Goal: Information Seeking & Learning: Learn about a topic

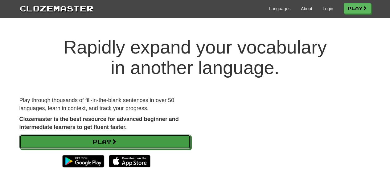
click at [140, 139] on link "Play" at bounding box center [104, 141] width 171 height 14
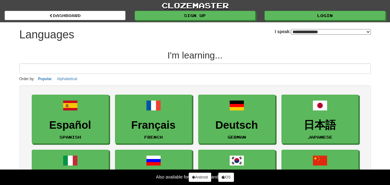
select select "*******"
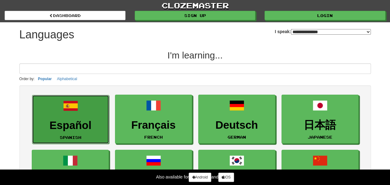
click at [78, 119] on h3 "Español" at bounding box center [70, 125] width 70 height 12
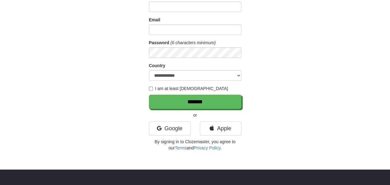
scroll to position [60, 0]
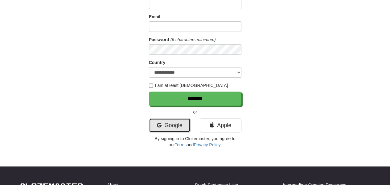
click at [175, 129] on link "Google" at bounding box center [170, 125] width 42 height 14
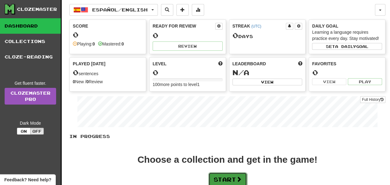
click at [237, 176] on button "Start" at bounding box center [228, 179] width 39 height 14
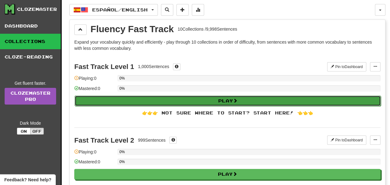
click at [207, 101] on button "Play" at bounding box center [228, 100] width 306 height 10
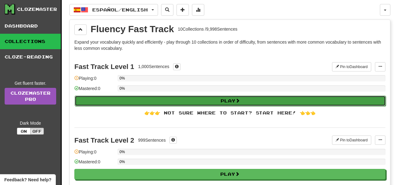
select select "**"
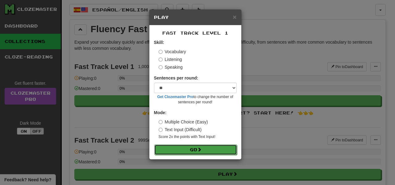
click at [196, 147] on button "Go" at bounding box center [195, 149] width 83 height 10
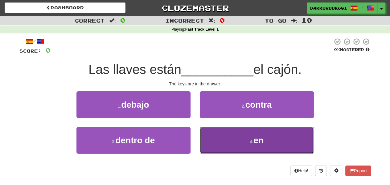
click at [240, 144] on button "4 . en" at bounding box center [257, 139] width 114 height 27
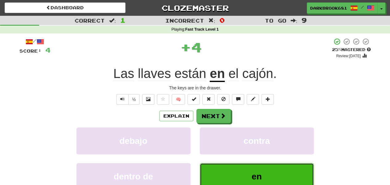
scroll to position [19, 0]
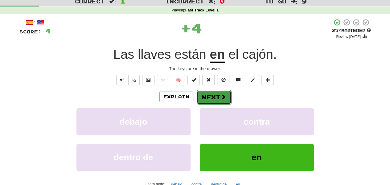
click at [207, 98] on button "Next" at bounding box center [214, 97] width 35 height 14
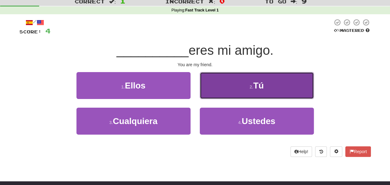
click at [236, 87] on button "2 . Tú" at bounding box center [257, 85] width 114 height 27
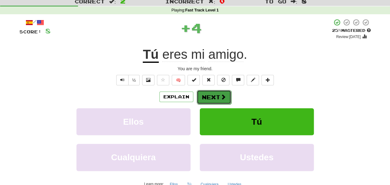
click at [216, 93] on button "Next" at bounding box center [214, 97] width 35 height 14
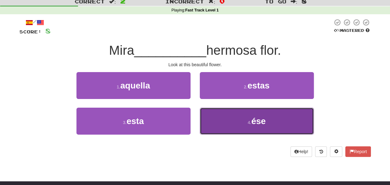
click at [231, 119] on button "4 . ése" at bounding box center [257, 120] width 114 height 27
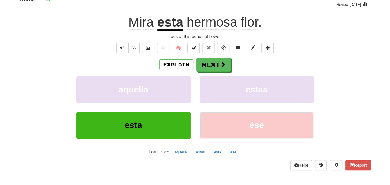
scroll to position [52, 0]
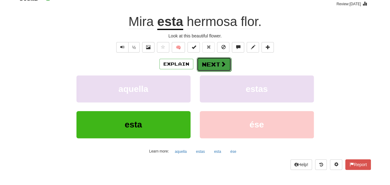
click at [215, 66] on button "Next" at bounding box center [214, 64] width 35 height 14
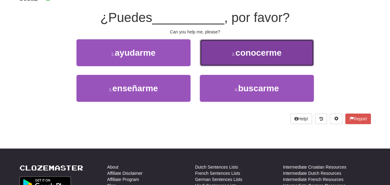
click at [263, 63] on button "2 . conocerme" at bounding box center [257, 52] width 114 height 27
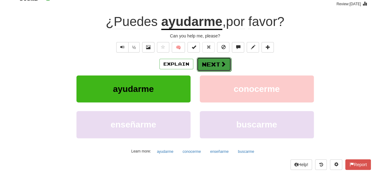
click at [222, 64] on span at bounding box center [224, 64] width 6 height 6
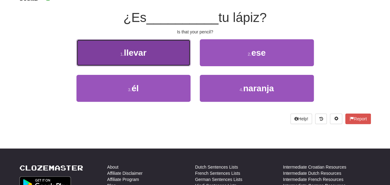
click at [161, 54] on button "1 . llevar" at bounding box center [134, 52] width 114 height 27
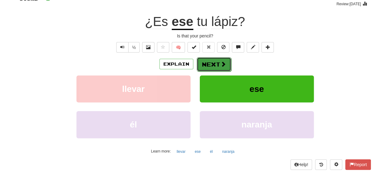
click at [210, 63] on button "Next" at bounding box center [214, 64] width 35 height 14
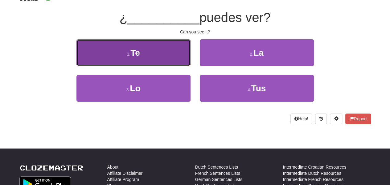
click at [138, 54] on span "Te" at bounding box center [136, 53] width 10 height 10
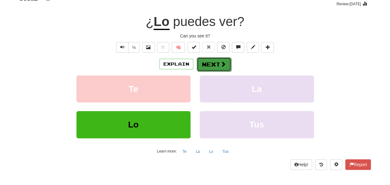
click at [210, 66] on button "Next" at bounding box center [214, 64] width 35 height 14
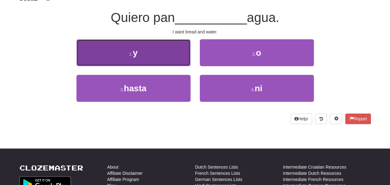
click at [154, 60] on button "1 . y" at bounding box center [134, 52] width 114 height 27
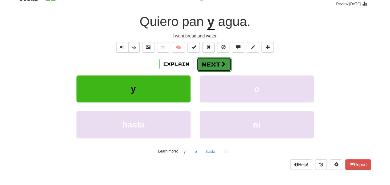
click at [217, 64] on button "Next" at bounding box center [214, 64] width 35 height 14
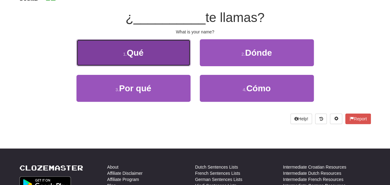
click at [189, 64] on button "1 . Qué" at bounding box center [134, 52] width 114 height 27
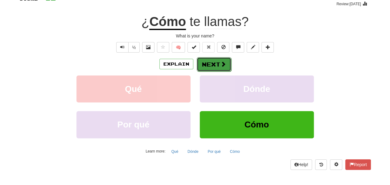
click at [212, 63] on button "Next" at bounding box center [214, 64] width 35 height 14
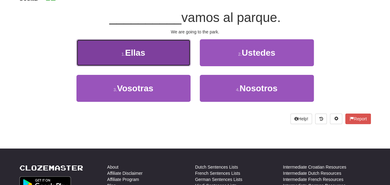
click at [166, 56] on button "1 . Ellas" at bounding box center [134, 52] width 114 height 27
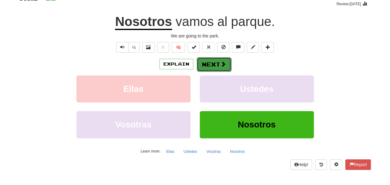
click at [202, 60] on button "Next" at bounding box center [214, 64] width 35 height 14
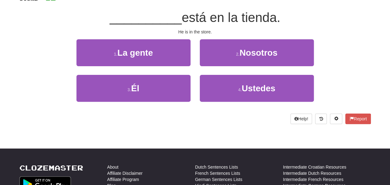
scroll to position [30, 0]
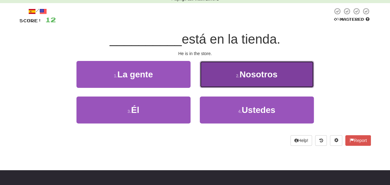
click at [256, 76] on span "Nosotros" at bounding box center [259, 74] width 38 height 10
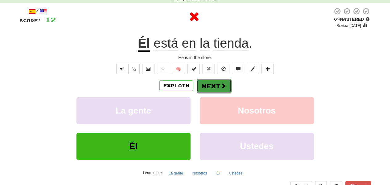
click at [217, 82] on button "Next" at bounding box center [214, 86] width 35 height 14
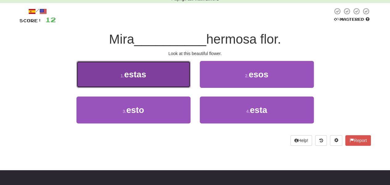
click at [172, 78] on button "1 . estas" at bounding box center [134, 74] width 114 height 27
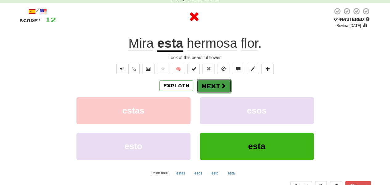
click at [220, 82] on button "Next" at bounding box center [214, 86] width 35 height 14
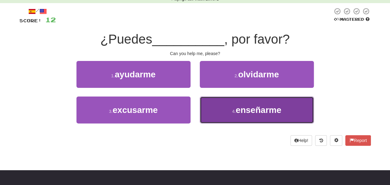
click at [228, 102] on button "4 . enseñarme" at bounding box center [257, 109] width 114 height 27
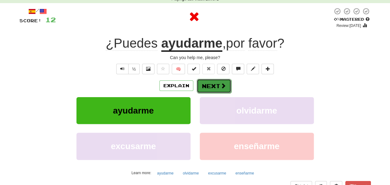
drag, startPoint x: 226, startPoint y: 86, endPoint x: 222, endPoint y: 86, distance: 4.3
click at [222, 86] on button "Next" at bounding box center [214, 86] width 35 height 14
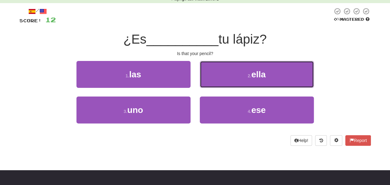
click at [222, 86] on button "2 . [PERSON_NAME]" at bounding box center [257, 74] width 114 height 27
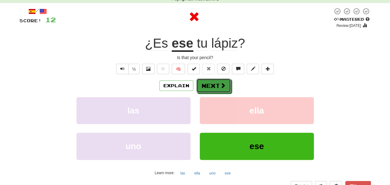
click at [222, 86] on span at bounding box center [223, 85] width 6 height 6
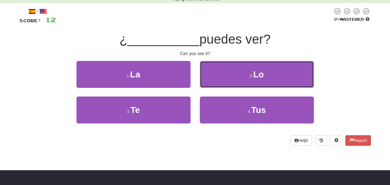
click at [222, 86] on button "2 . Lo" at bounding box center [257, 74] width 114 height 27
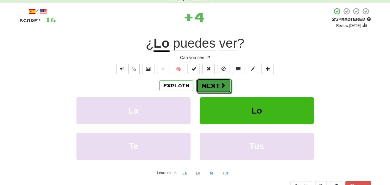
click at [222, 86] on span at bounding box center [223, 85] width 6 height 6
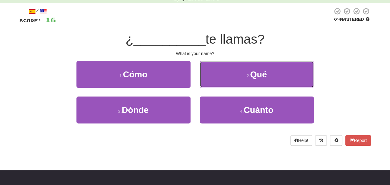
click at [222, 86] on button "2 . Qué" at bounding box center [257, 74] width 114 height 27
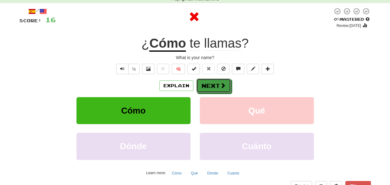
click at [222, 86] on span at bounding box center [223, 85] width 6 height 6
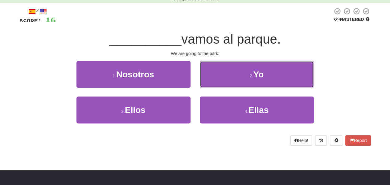
click at [222, 86] on button "[DEMOGRAPHIC_DATA]" at bounding box center [257, 74] width 114 height 27
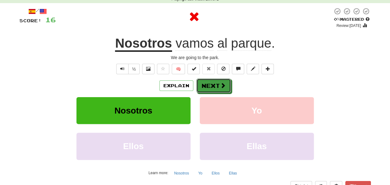
click at [222, 86] on span at bounding box center [223, 85] width 6 height 6
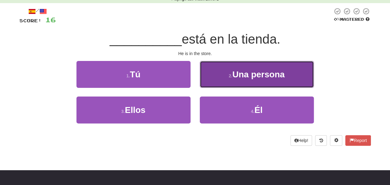
click at [226, 80] on button "2 . Una persona" at bounding box center [257, 74] width 114 height 27
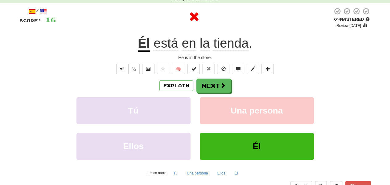
click at [226, 80] on button "Next" at bounding box center [214, 85] width 35 height 14
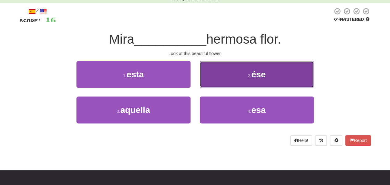
click at [217, 68] on button "2 . ése" at bounding box center [257, 74] width 114 height 27
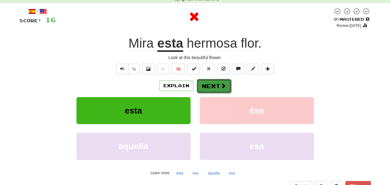
click at [219, 87] on button "Next" at bounding box center [214, 86] width 35 height 14
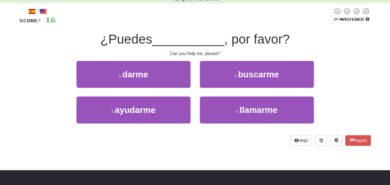
click at [219, 87] on button "2 . buscarme" at bounding box center [257, 74] width 114 height 27
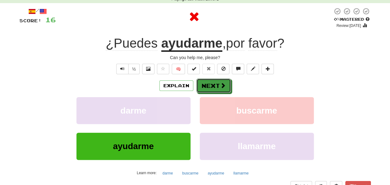
click at [219, 87] on button "Next" at bounding box center [214, 85] width 35 height 14
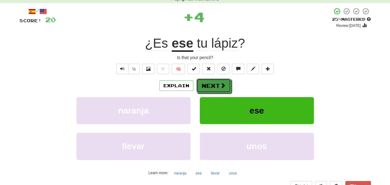
click at [219, 87] on button "Next" at bounding box center [214, 85] width 35 height 14
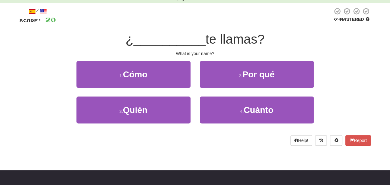
click at [219, 87] on button "2 . Por qué" at bounding box center [257, 74] width 114 height 27
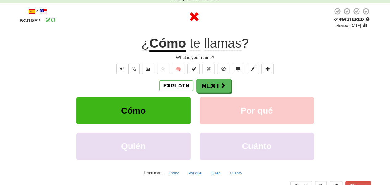
scroll to position [0, 0]
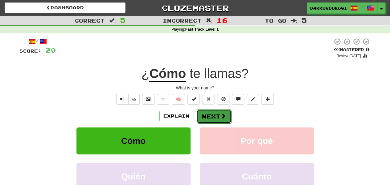
click at [216, 113] on button "Next" at bounding box center [214, 116] width 35 height 14
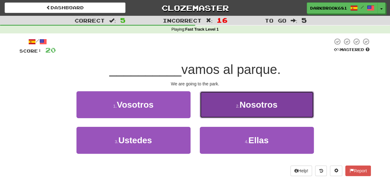
click at [215, 111] on button "2 . Nosotros" at bounding box center [257, 104] width 114 height 27
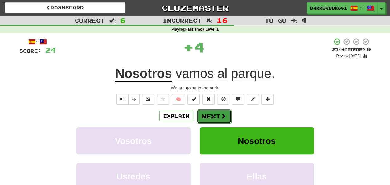
click at [211, 110] on button "Next" at bounding box center [214, 116] width 35 height 14
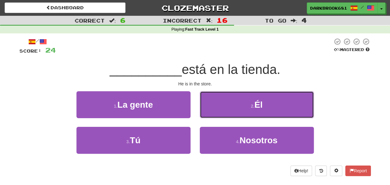
click at [211, 110] on button "2 . Él" at bounding box center [257, 104] width 114 height 27
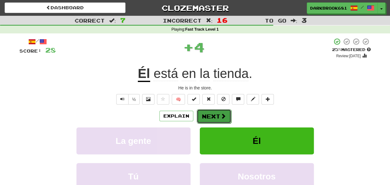
click at [211, 111] on button "Next" at bounding box center [214, 116] width 35 height 14
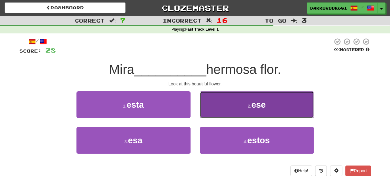
click at [211, 111] on button "2 . ese" at bounding box center [257, 104] width 114 height 27
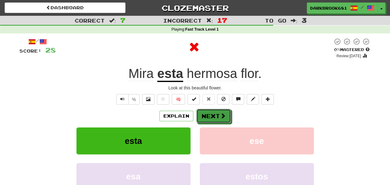
click at [211, 111] on button "Next" at bounding box center [214, 116] width 35 height 14
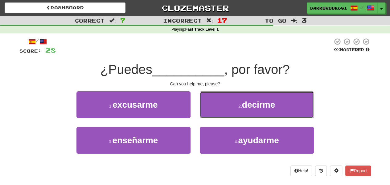
click at [211, 111] on button "2 . decirme" at bounding box center [257, 104] width 114 height 27
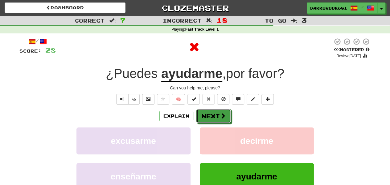
click at [211, 111] on button "Next" at bounding box center [214, 116] width 35 height 14
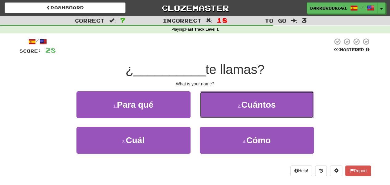
click at [211, 111] on button "2 . [GEOGRAPHIC_DATA]" at bounding box center [257, 104] width 114 height 27
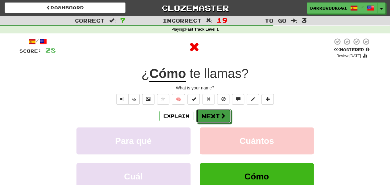
click at [211, 111] on button "Next" at bounding box center [214, 116] width 35 height 14
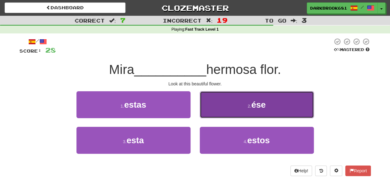
click at [212, 111] on button "2 . ése" at bounding box center [257, 104] width 114 height 27
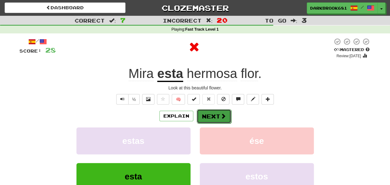
click at [212, 111] on button "Next" at bounding box center [214, 116] width 35 height 14
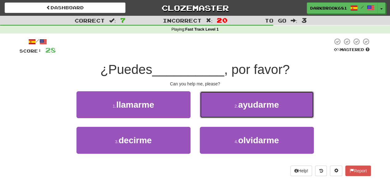
click at [212, 111] on button "2 . ayudarme" at bounding box center [257, 104] width 114 height 27
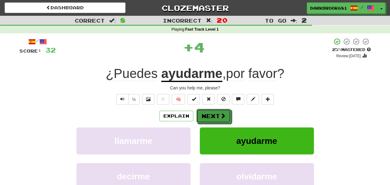
click at [212, 111] on button "Next" at bounding box center [214, 116] width 35 height 14
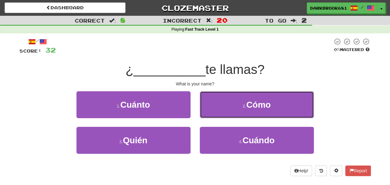
click at [212, 111] on button "2 . Cómo" at bounding box center [257, 104] width 114 height 27
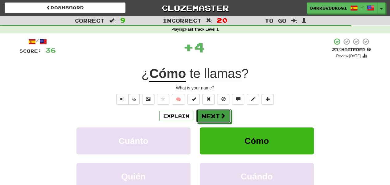
click at [212, 111] on button "Next" at bounding box center [214, 116] width 35 height 14
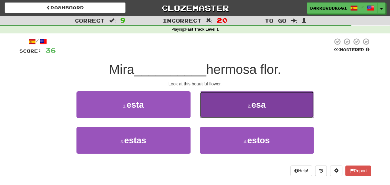
click at [212, 111] on button "2 . esa" at bounding box center [257, 104] width 114 height 27
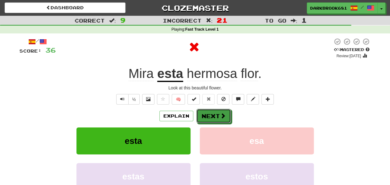
click at [212, 111] on button "Next" at bounding box center [214, 116] width 35 height 14
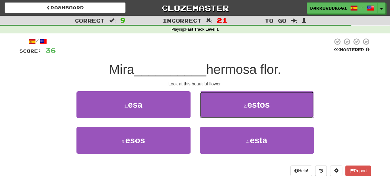
click at [212, 111] on button "2 . estos" at bounding box center [257, 104] width 114 height 27
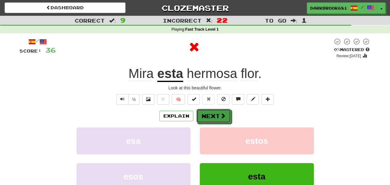
click at [212, 111] on button "Next" at bounding box center [214, 116] width 35 height 14
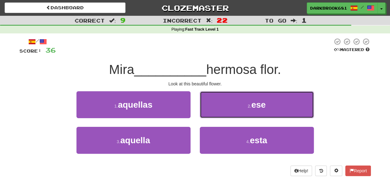
click at [212, 111] on button "2 . ese" at bounding box center [257, 104] width 114 height 27
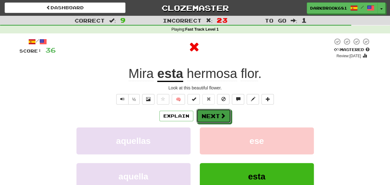
click at [212, 111] on button "Next" at bounding box center [214, 116] width 35 height 14
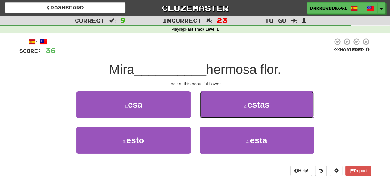
click at [212, 111] on button "2 . estas" at bounding box center [257, 104] width 114 height 27
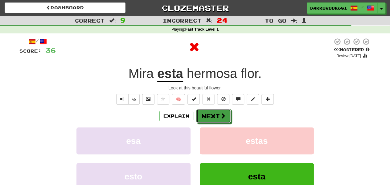
click at [212, 111] on button "Next" at bounding box center [214, 116] width 35 height 14
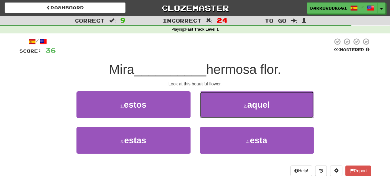
click at [212, 111] on button "2 . aquel" at bounding box center [257, 104] width 114 height 27
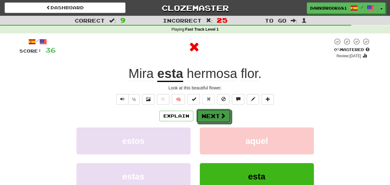
click at [212, 111] on button "Next" at bounding box center [214, 116] width 35 height 14
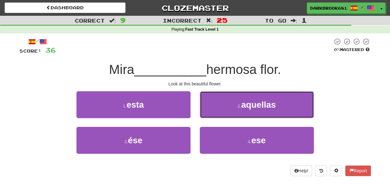
click at [212, 111] on button "2 . aquellas" at bounding box center [257, 104] width 114 height 27
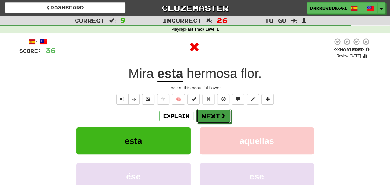
click at [212, 111] on button "Next" at bounding box center [214, 116] width 35 height 14
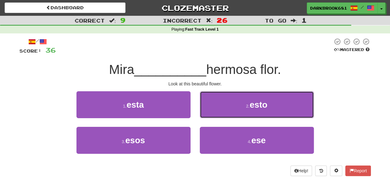
click at [212, 111] on button "2 . esto" at bounding box center [257, 104] width 114 height 27
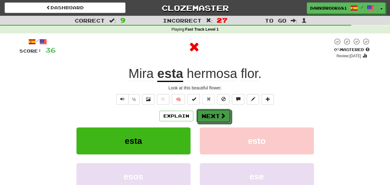
click at [212, 111] on button "Next" at bounding box center [214, 116] width 35 height 14
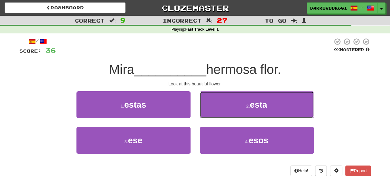
click at [212, 111] on button "2 . esta" at bounding box center [257, 104] width 114 height 27
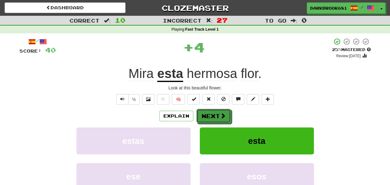
click at [212, 111] on button "Next" at bounding box center [214, 116] width 35 height 14
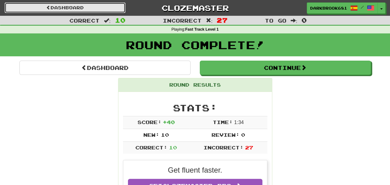
click at [90, 11] on link "Dashboard" at bounding box center [65, 7] width 121 height 10
